Goal: Task Accomplishment & Management: Manage account settings

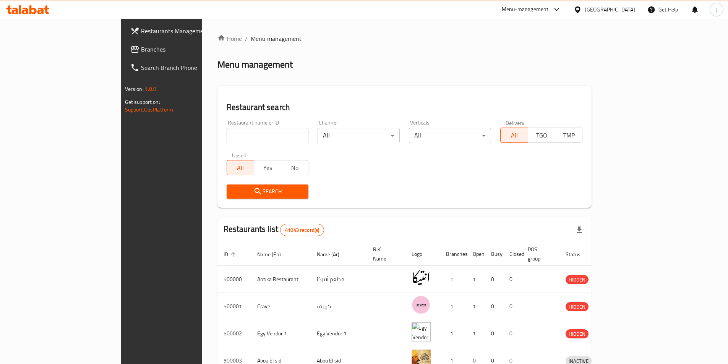
click at [620, 16] on div "[GEOGRAPHIC_DATA]" at bounding box center [604, 9] width 74 height 18
click at [622, 10] on div "Egypt" at bounding box center [610, 9] width 50 height 8
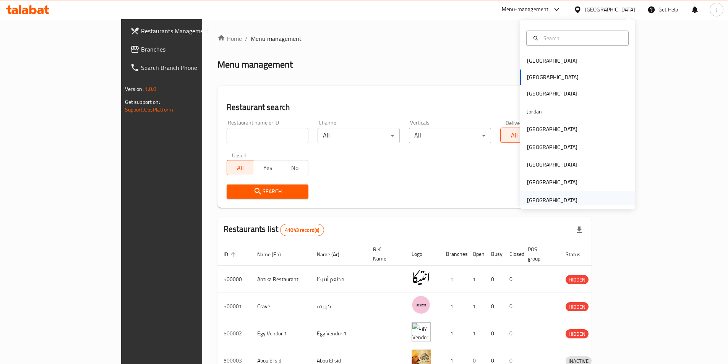
click at [552, 201] on div "[GEOGRAPHIC_DATA]" at bounding box center [552, 200] width 50 height 8
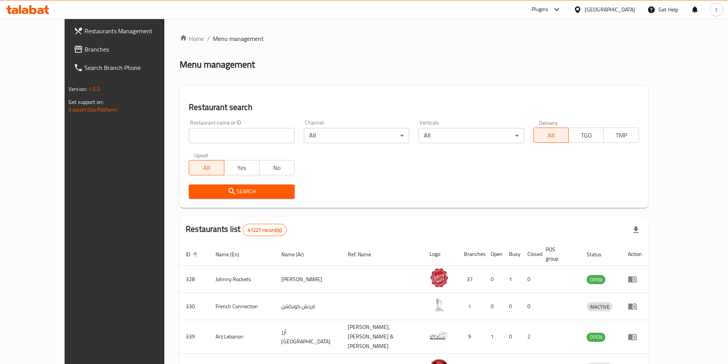
click at [225, 139] on input "search" at bounding box center [241, 135] width 105 height 15
click at [84, 49] on span "Branches" at bounding box center [132, 49] width 96 height 9
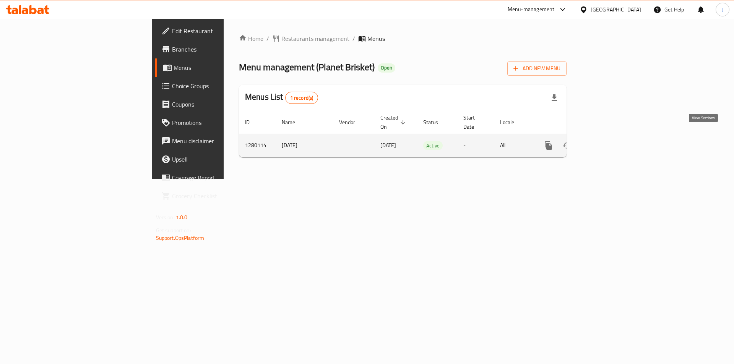
click at [612, 136] on link "enhanced table" at bounding box center [603, 145] width 18 height 18
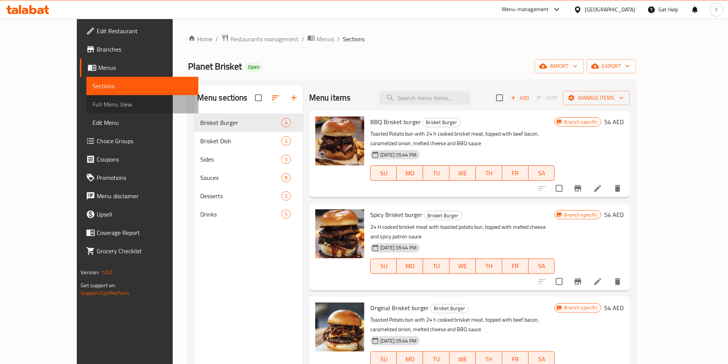
click at [92, 105] on span "Full Menu View" at bounding box center [142, 104] width 100 height 9
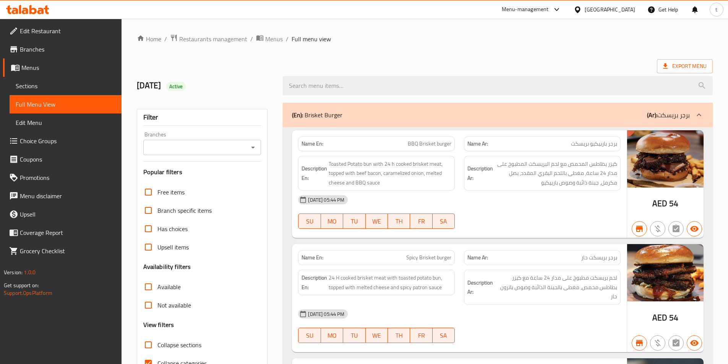
scroll to position [76, 0]
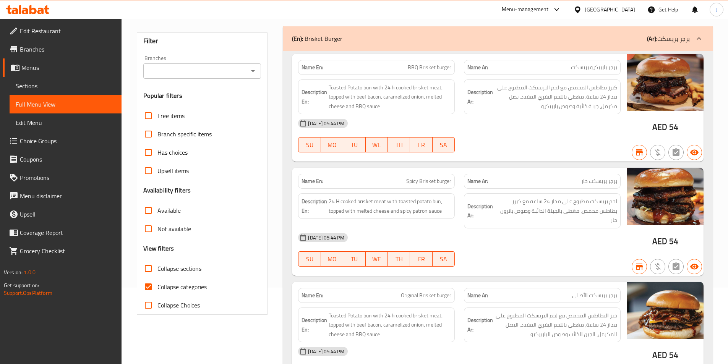
drag, startPoint x: 144, startPoint y: 286, endPoint x: 395, endPoint y: 283, distance: 250.3
click at [145, 286] on input "Collapse categories" at bounding box center [148, 287] width 18 height 18
checkbox input "false"
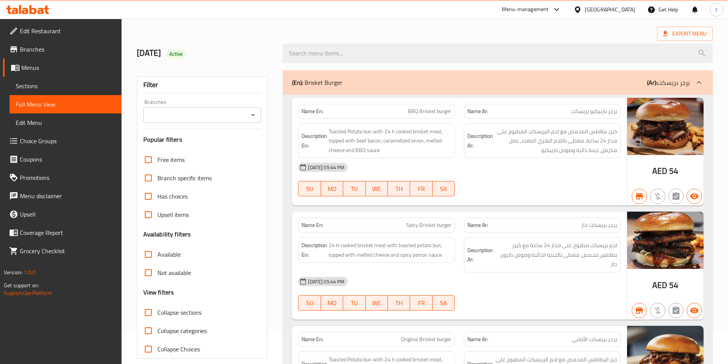
scroll to position [0, 0]
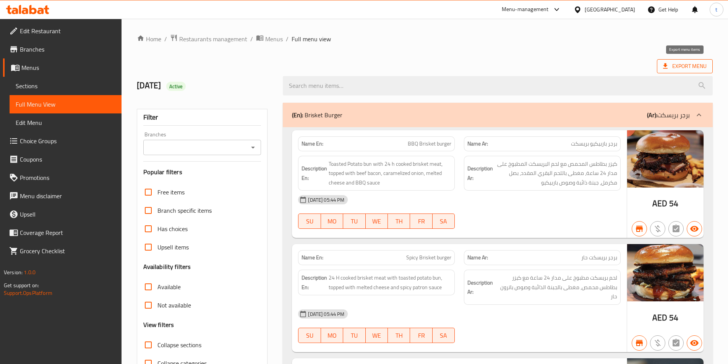
click at [683, 65] on span "Export Menu" at bounding box center [685, 67] width 44 height 10
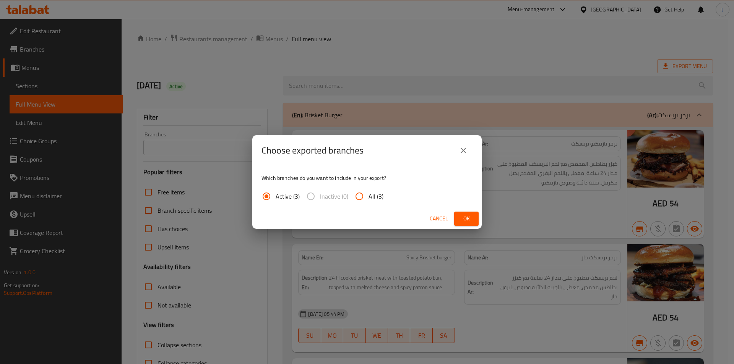
click at [359, 196] on input "All (3)" at bounding box center [359, 196] width 18 height 18
radio input "true"
click at [470, 218] on span "Ok" at bounding box center [466, 219] width 12 height 10
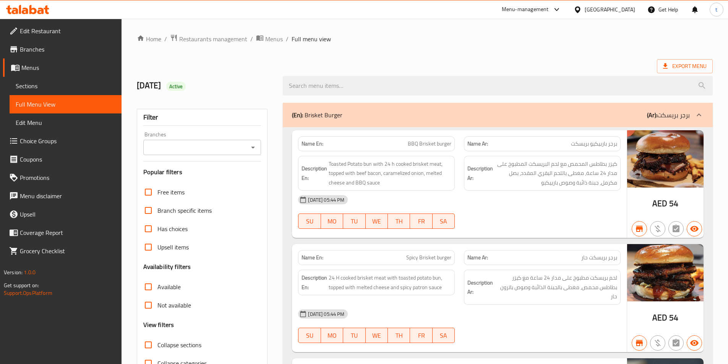
click at [44, 32] on span "Edit Restaurant" at bounding box center [68, 30] width 96 height 9
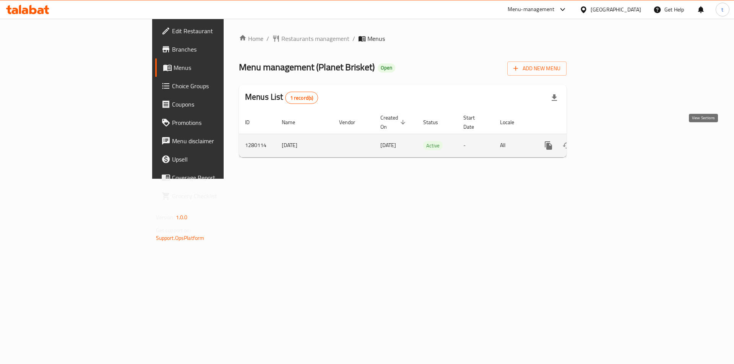
click at [612, 138] on link "enhanced table" at bounding box center [603, 145] width 18 height 18
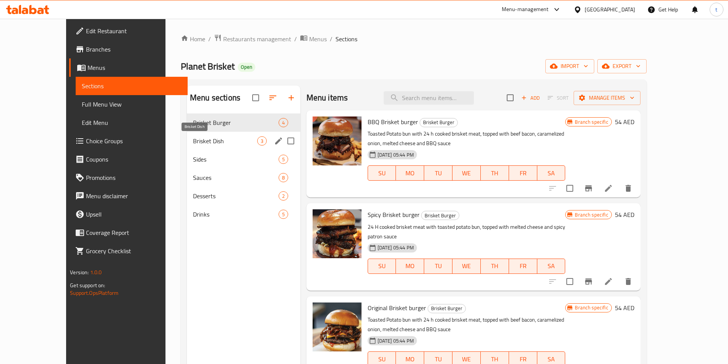
click at [211, 145] on span "Brisket Dish" at bounding box center [225, 140] width 64 height 9
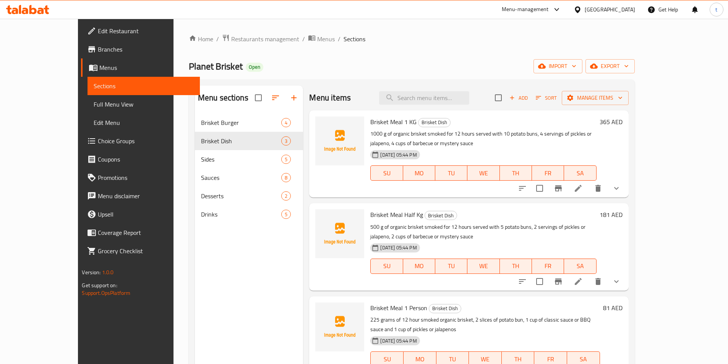
scroll to position [107, 0]
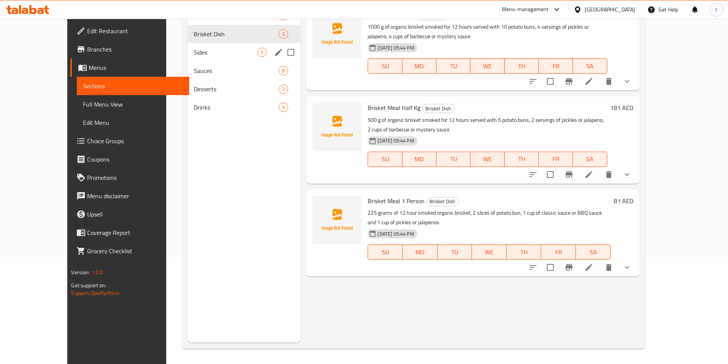
click at [188, 58] on div "Sides 5" at bounding box center [244, 52] width 113 height 18
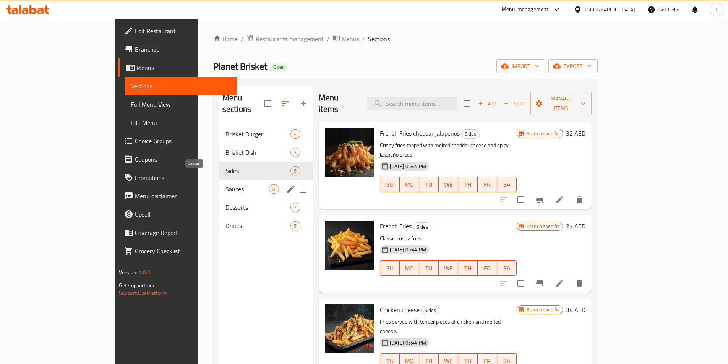
click at [225, 185] on span "Sauces" at bounding box center [247, 189] width 44 height 9
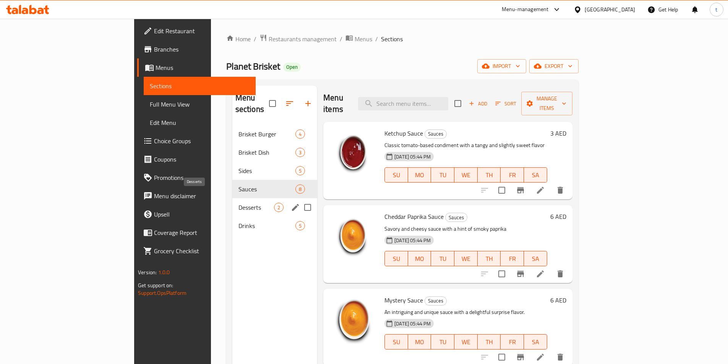
click at [238, 203] on span "Desserts" at bounding box center [256, 207] width 36 height 9
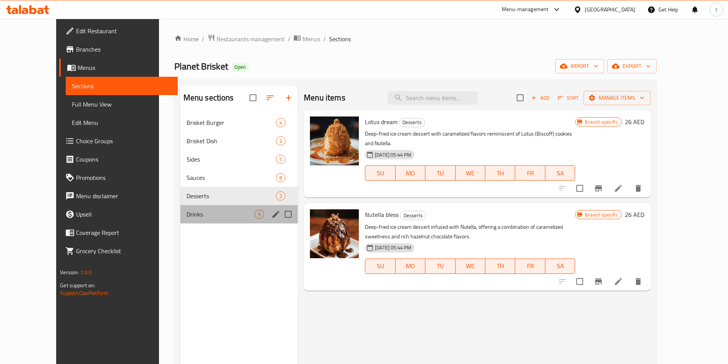
click at [180, 222] on div "Drinks 5" at bounding box center [239, 214] width 118 height 18
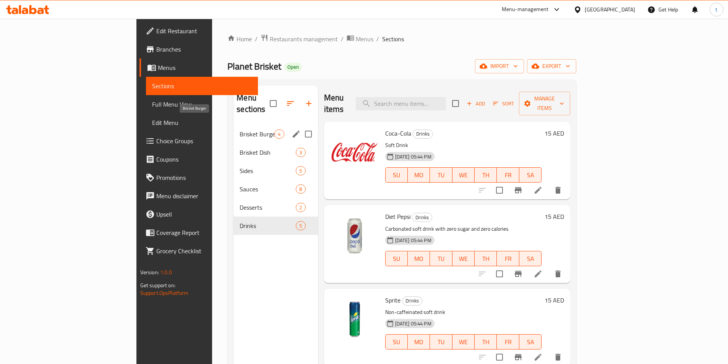
click at [240, 130] on span "Brisket Burger" at bounding box center [257, 134] width 35 height 9
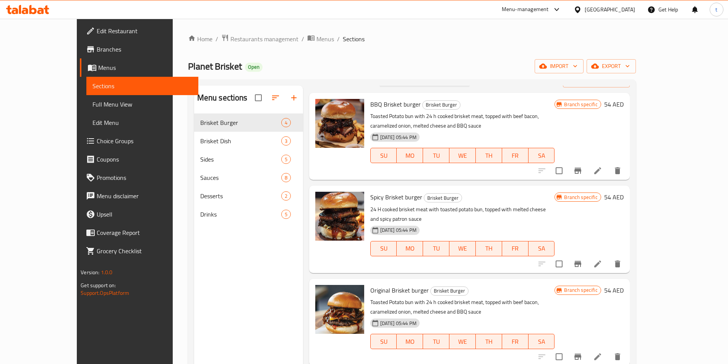
click at [97, 45] on span "Branches" at bounding box center [145, 49] width 96 height 9
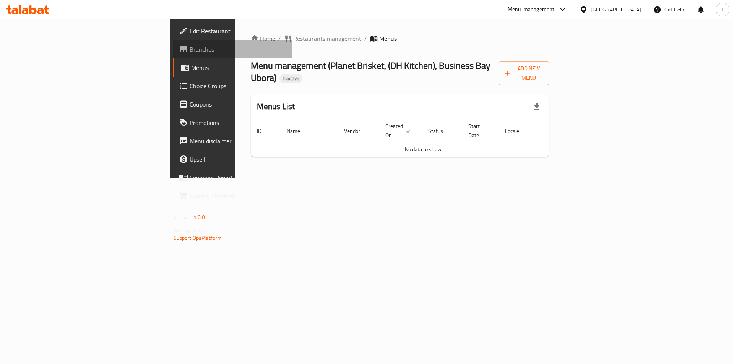
click at [189, 45] on span "Branches" at bounding box center [237, 49] width 97 height 9
click at [543, 70] on span "Add New Menu" at bounding box center [524, 73] width 38 height 19
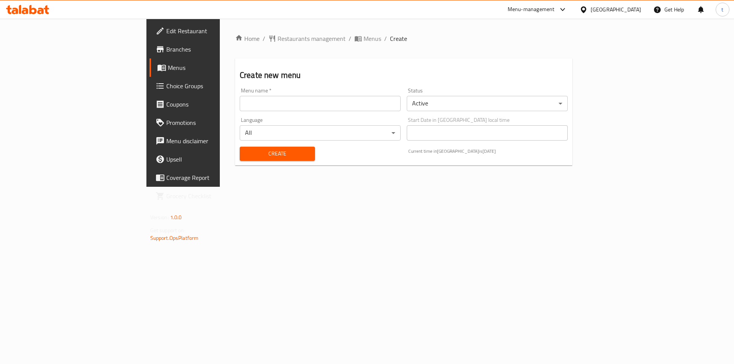
click at [240, 104] on input "text" at bounding box center [320, 103] width 161 height 15
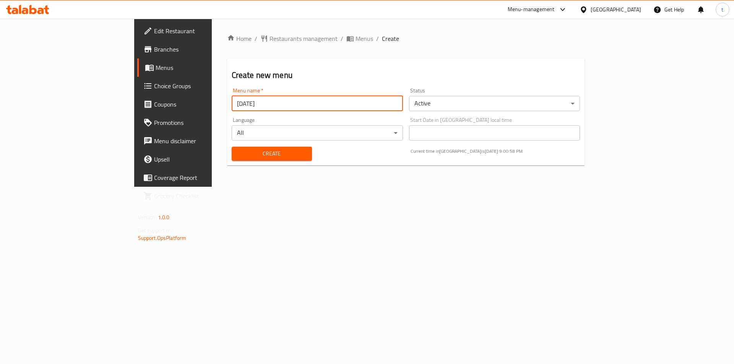
type input "[DATE]"
click at [238, 151] on span "Create" at bounding box center [272, 154] width 68 height 10
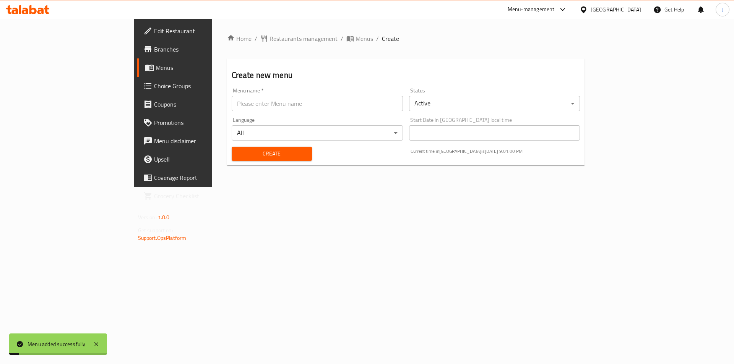
click at [155, 68] on span "Menus" at bounding box center [202, 67] width 95 height 9
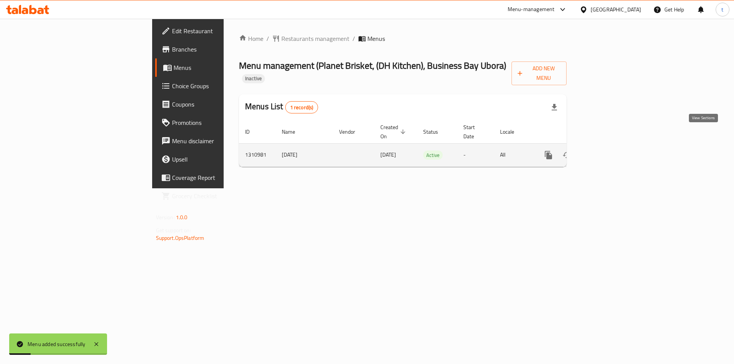
click at [612, 146] on link "enhanced table" at bounding box center [603, 155] width 18 height 18
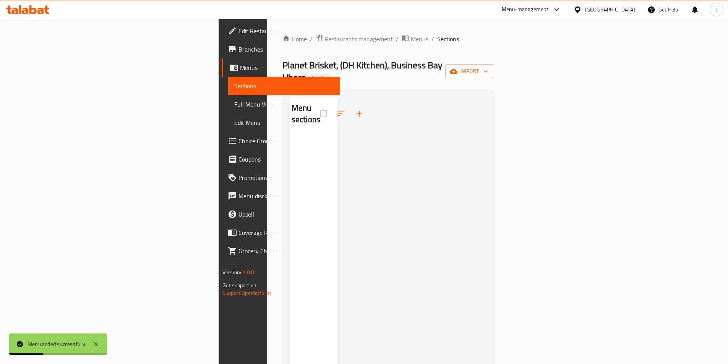
click at [494, 58] on div "Home / Restaurants management / Menus / Sections Planet Brisket, (DH Kitchen), …" at bounding box center [388, 250] width 212 height 432
click at [488, 66] on span "import" at bounding box center [469, 71] width 37 height 10
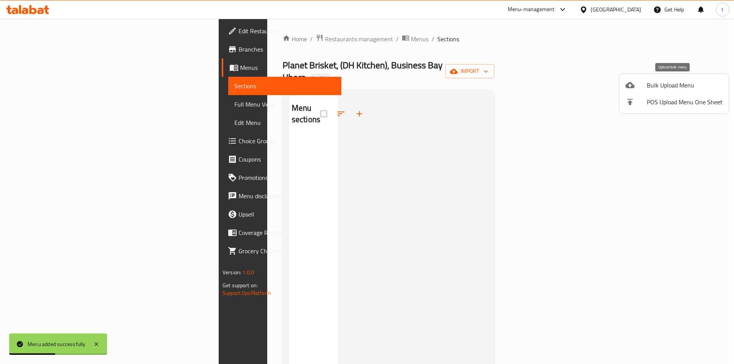
click at [623, 87] on li "Bulk Upload Menu" at bounding box center [673, 85] width 109 height 17
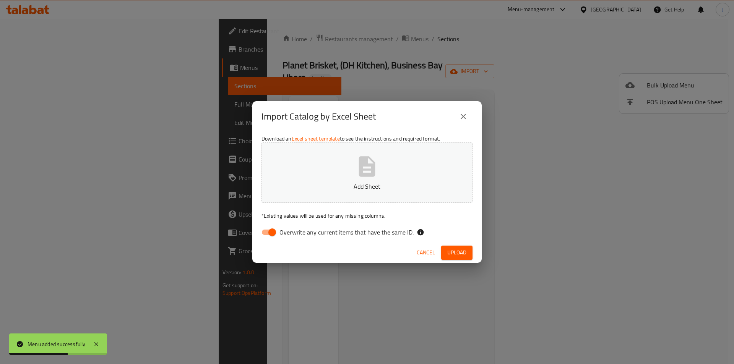
click at [264, 228] on input "Overwrite any current items that have the same ID." at bounding box center [272, 232] width 44 height 15
checkbox input "false"
click at [309, 201] on button "Add Sheet" at bounding box center [366, 173] width 211 height 60
click at [451, 249] on span "Upload" at bounding box center [456, 253] width 19 height 10
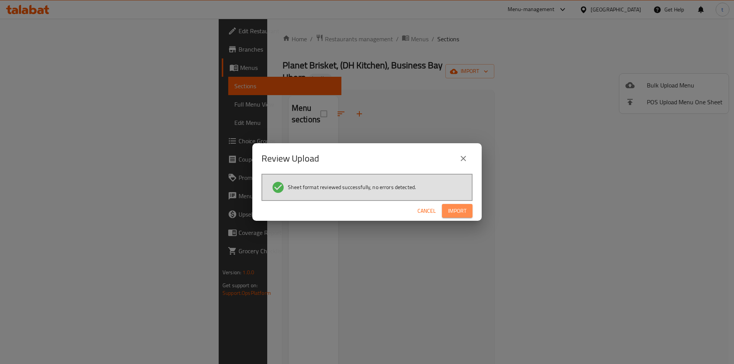
click at [464, 211] on span "Import" at bounding box center [457, 211] width 18 height 10
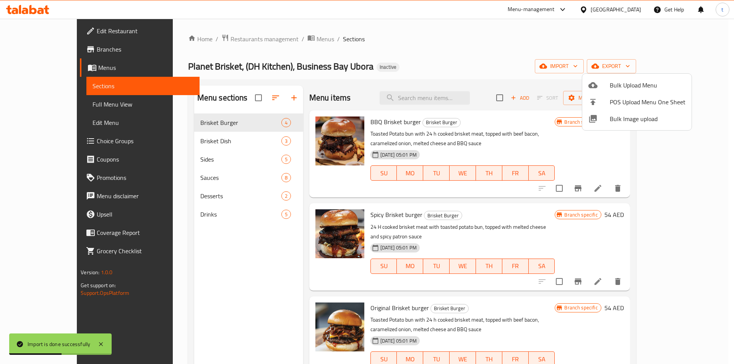
click at [47, 106] on div at bounding box center [367, 182] width 734 height 364
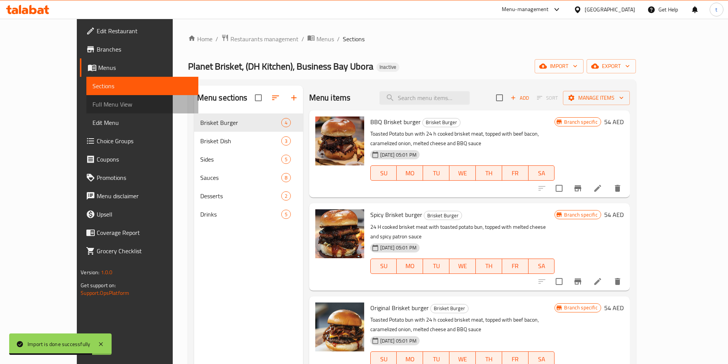
click at [92, 106] on span "Full Menu View" at bounding box center [142, 104] width 100 height 9
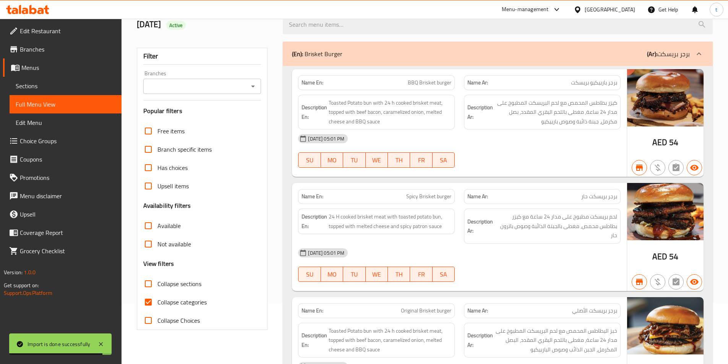
scroll to position [153, 0]
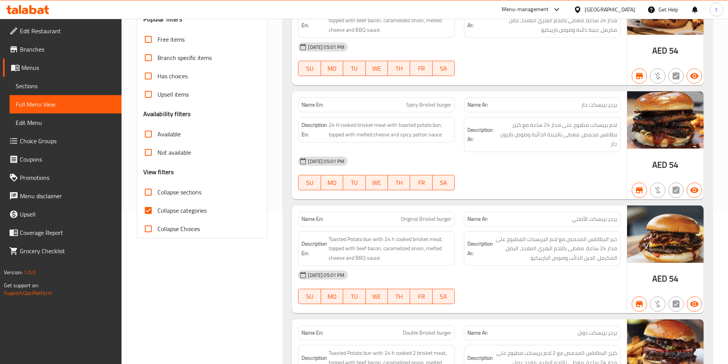
click at [150, 203] on input "Collapse categories" at bounding box center [148, 210] width 18 height 18
checkbox input "false"
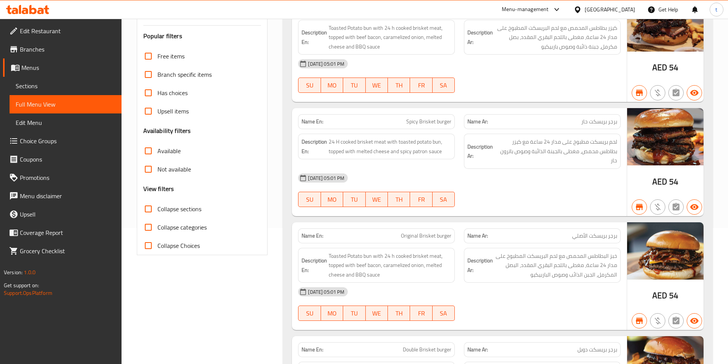
scroll to position [0, 0]
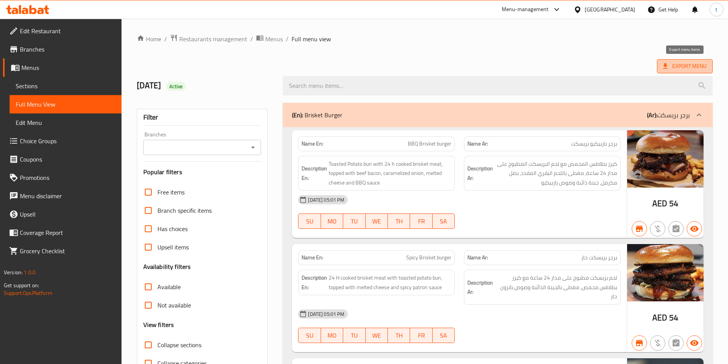
click at [663, 64] on icon at bounding box center [665, 66] width 8 height 8
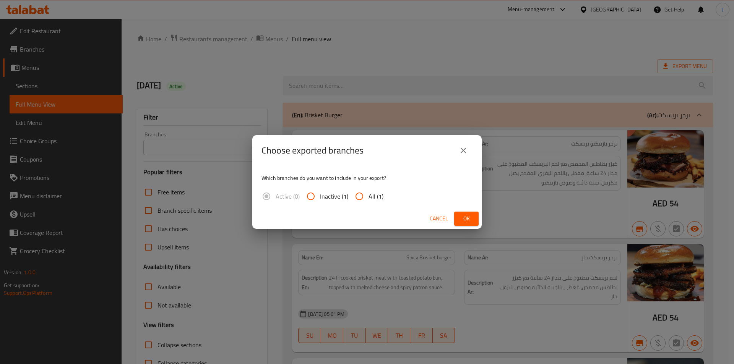
click at [356, 200] on input "All (1)" at bounding box center [359, 196] width 18 height 18
radio input "true"
click at [474, 216] on button "Ok" at bounding box center [466, 219] width 24 height 14
